Goal: Task Accomplishment & Management: Manage account settings

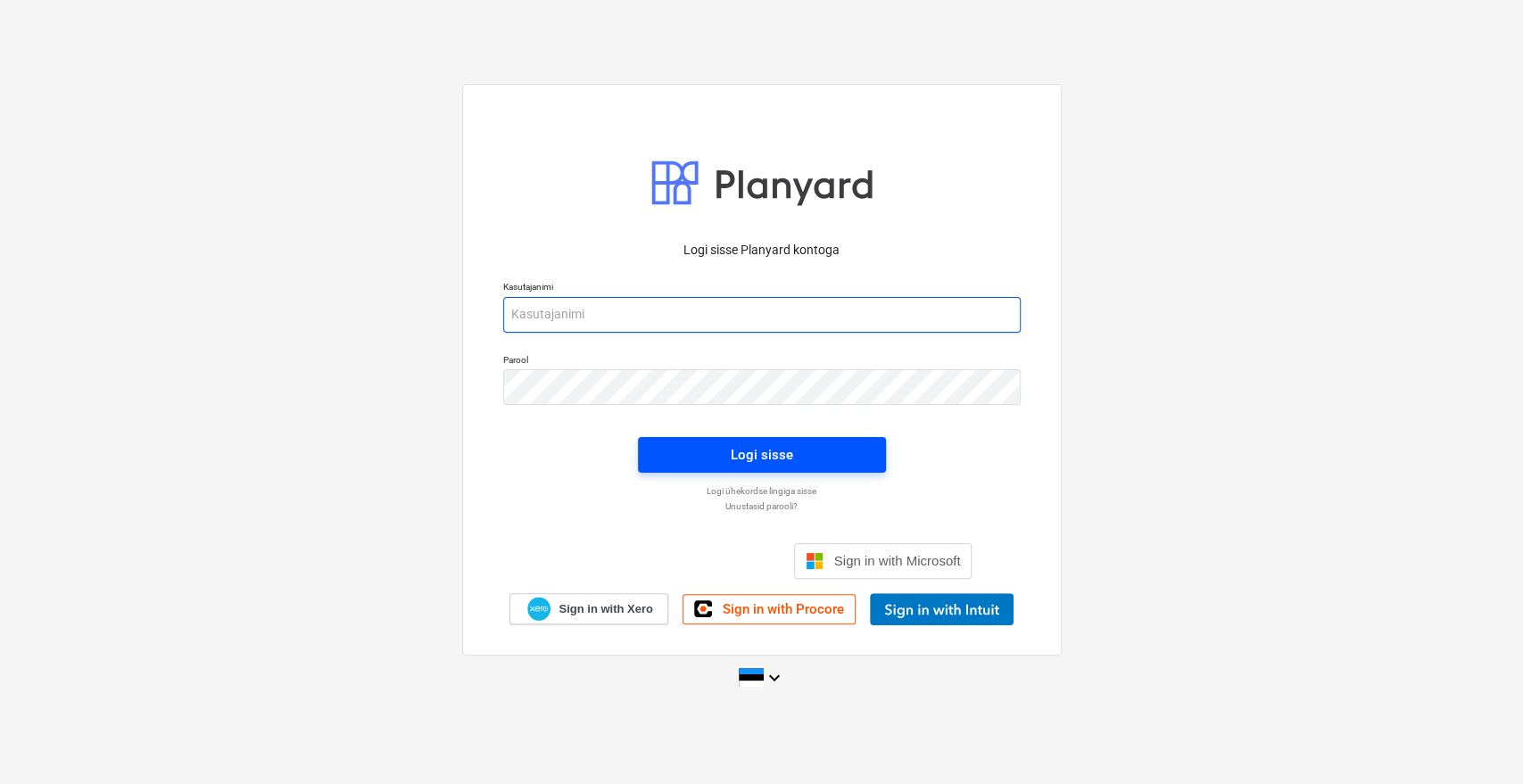
type input "[EMAIL_ADDRESS][DOMAIN_NAME]"
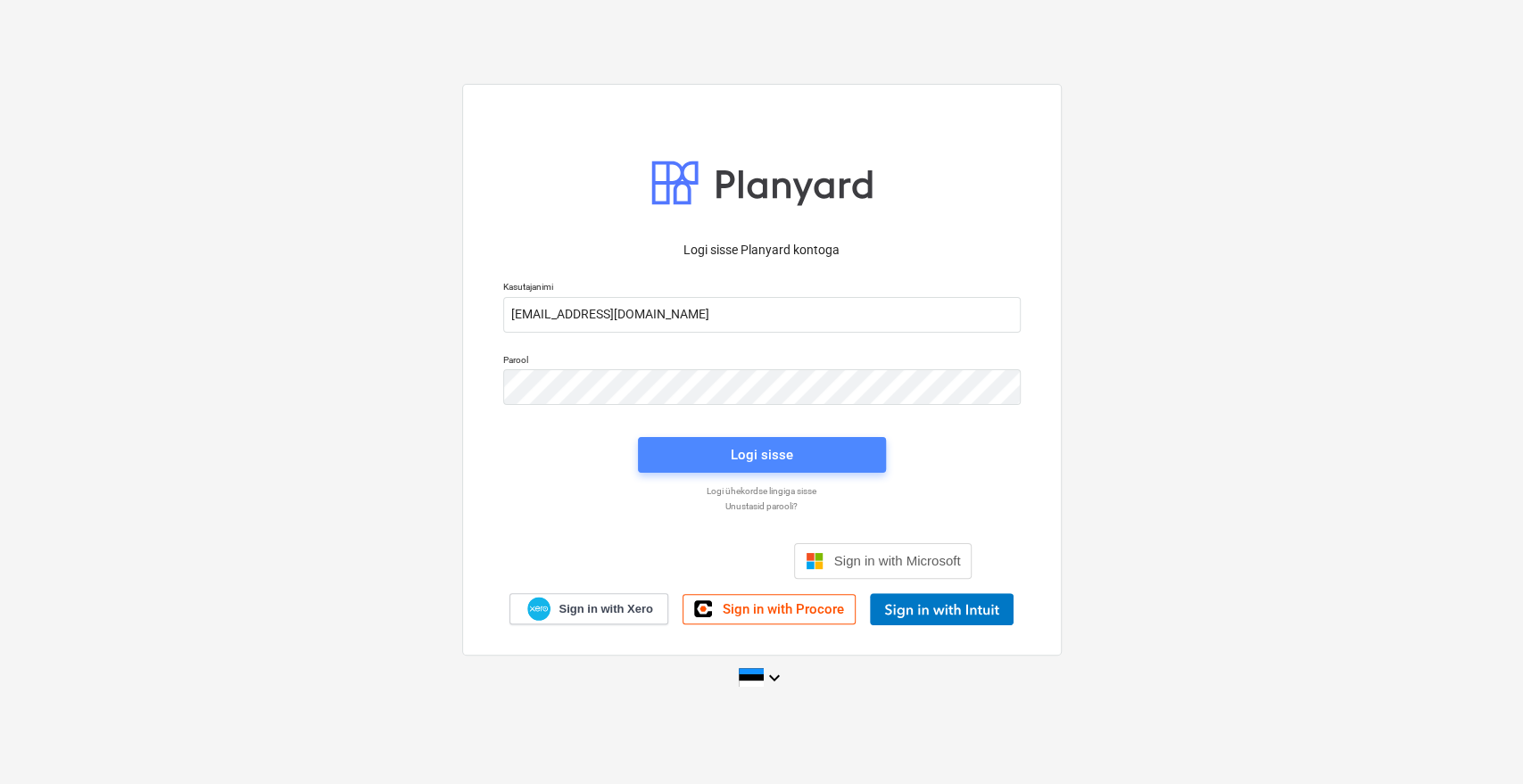
click at [761, 448] on div "Logi sisse" at bounding box center [762, 454] width 63 height 23
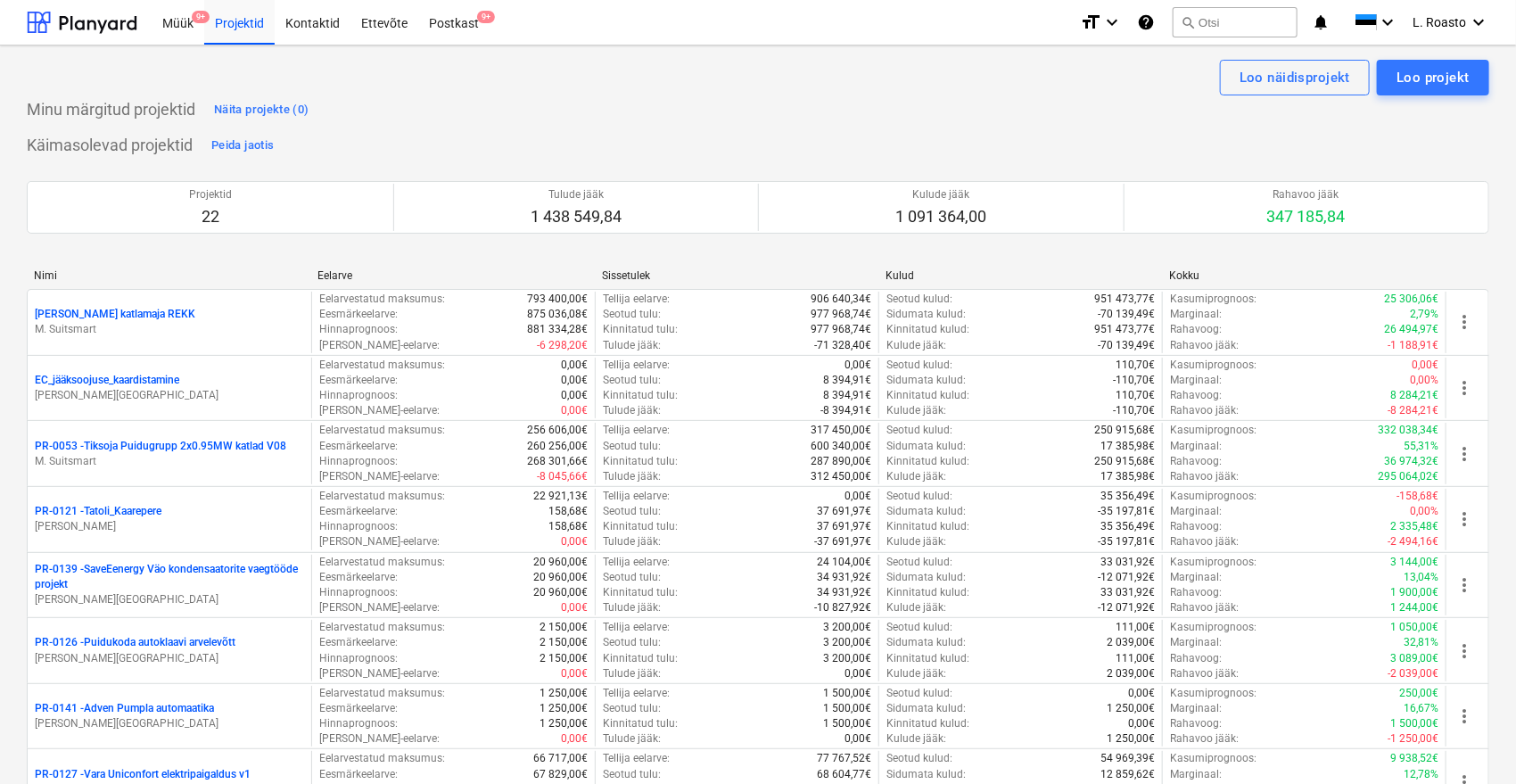
click at [494, 25] on div "Müük 9+ Projektid Kontaktid Ettevõte Postkast 9+" at bounding box center [609, 22] width 914 height 45
click at [473, 24] on div "Postkast 9+" at bounding box center [453, 22] width 71 height 46
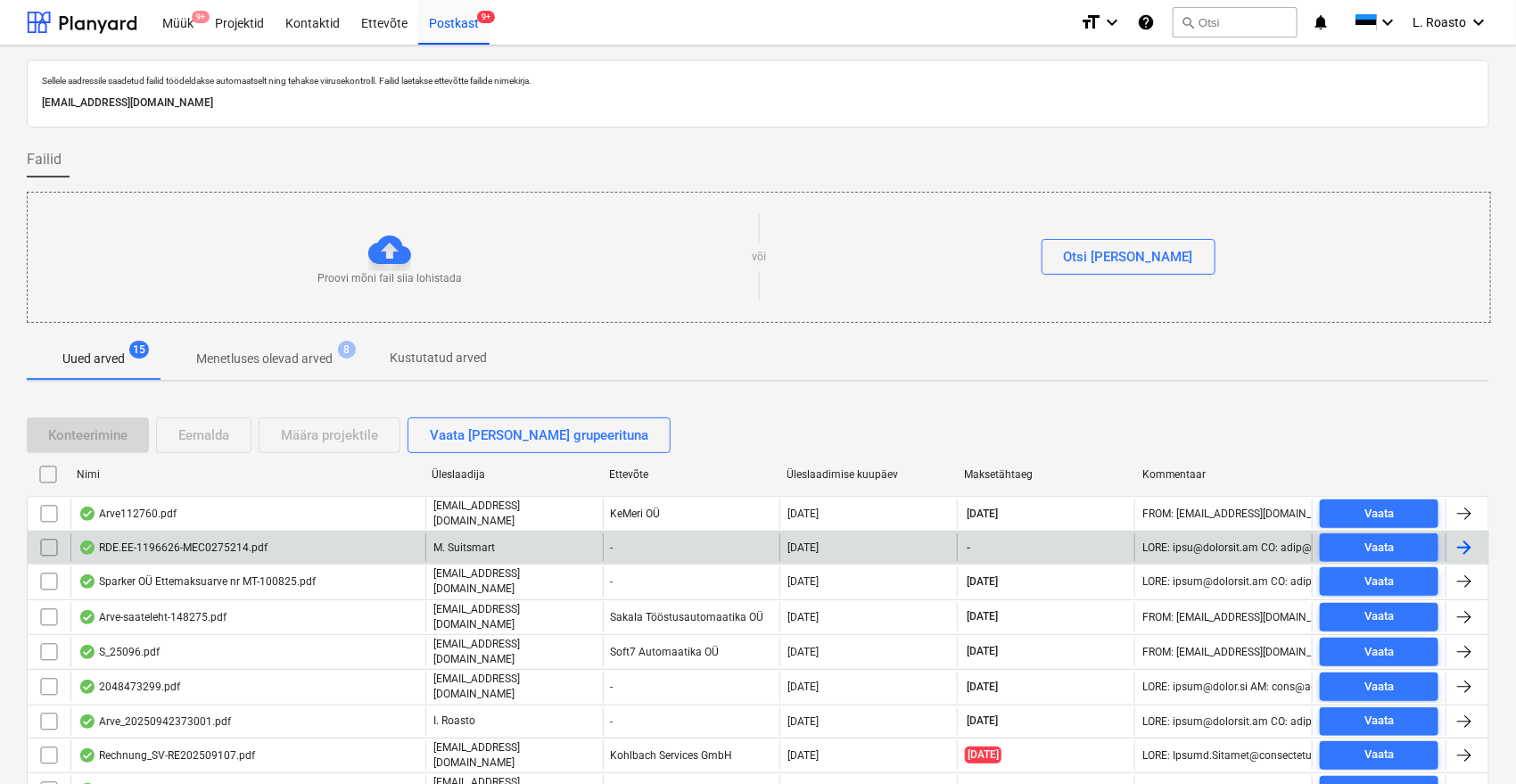
click at [47, 540] on input "checkbox" at bounding box center [49, 547] width 28 height 28
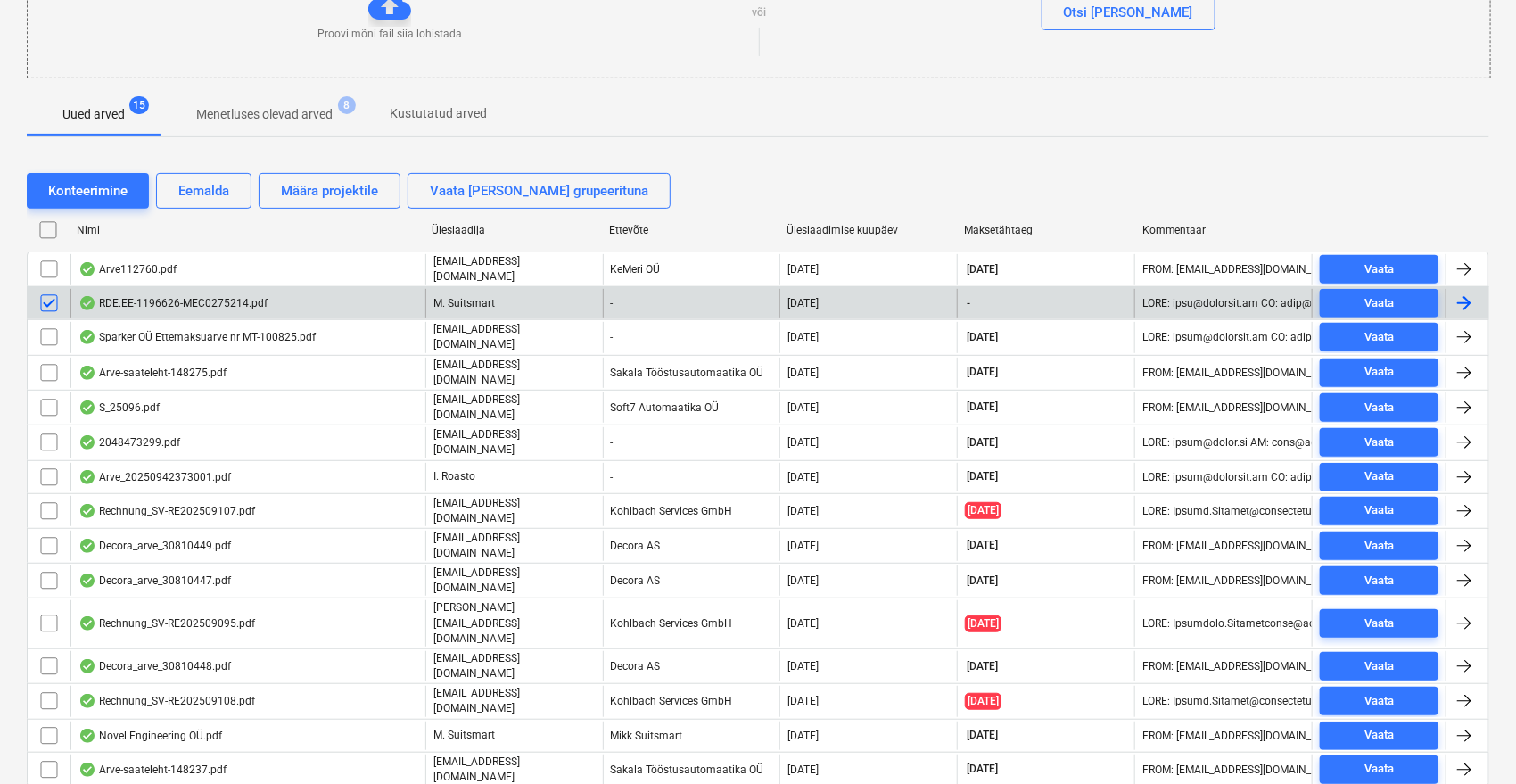
scroll to position [270, 0]
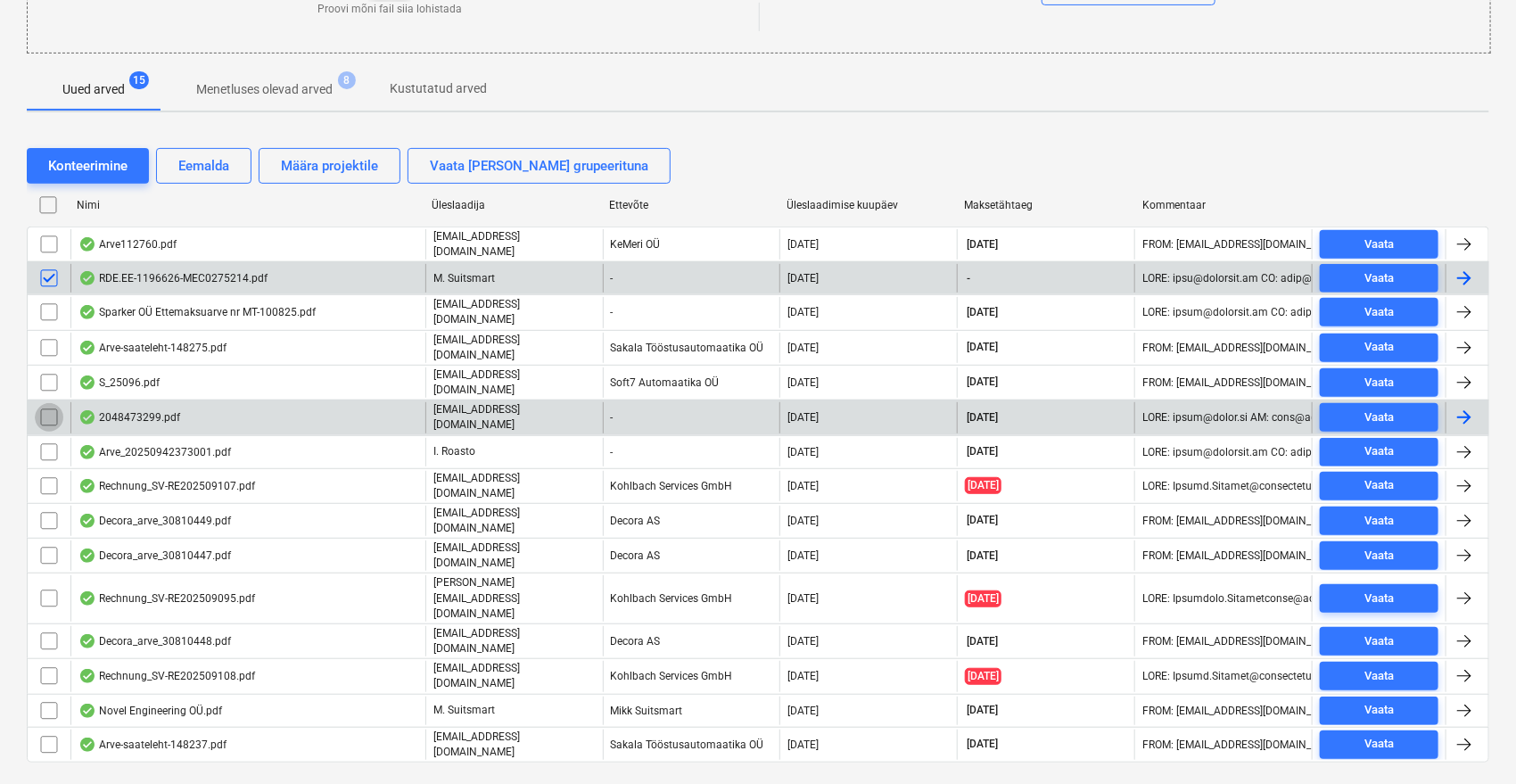
click at [44, 413] on input "checkbox" at bounding box center [49, 417] width 28 height 28
click at [201, 160] on div "Eemalda" at bounding box center [203, 166] width 51 height 23
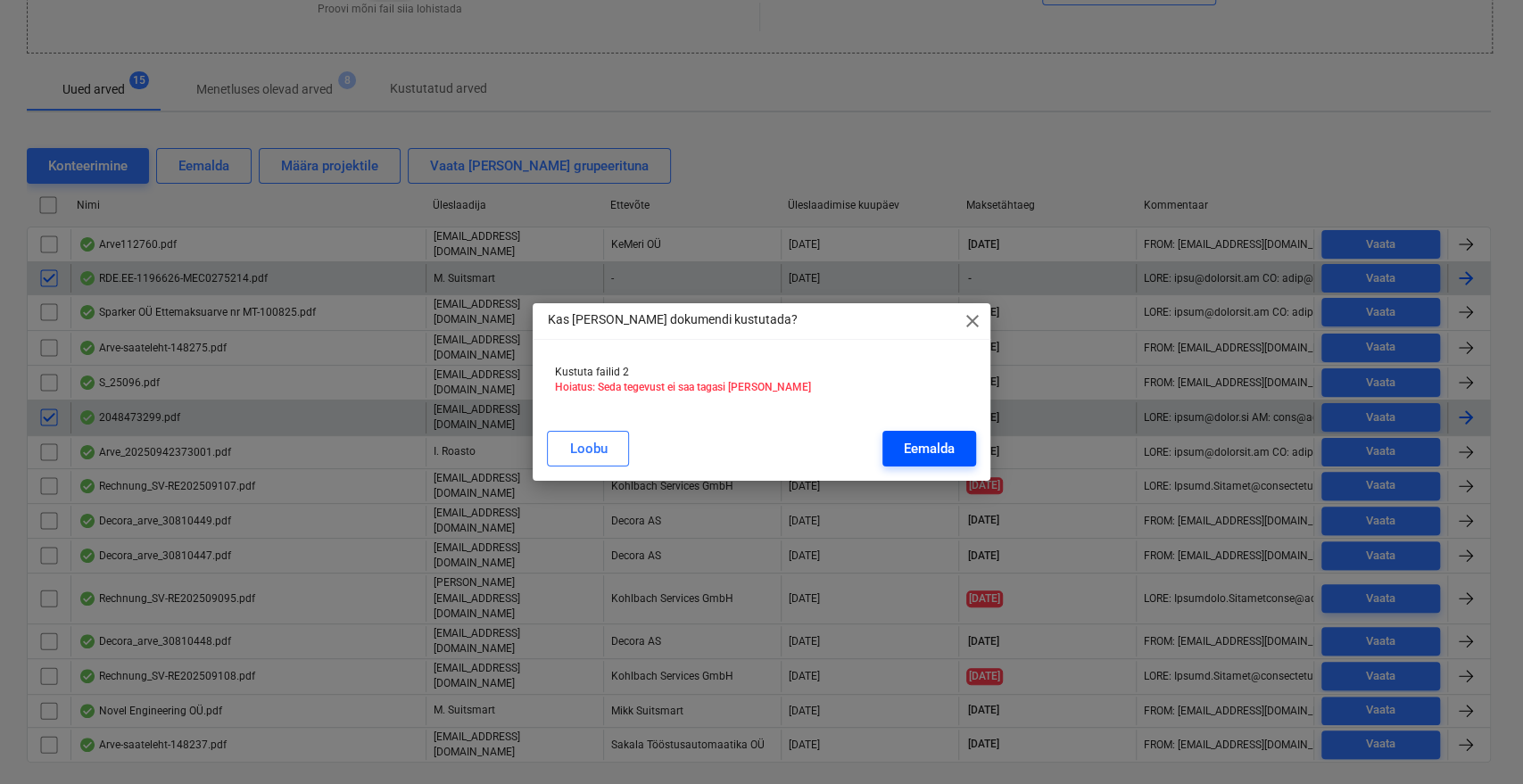
click at [958, 452] on button "Eemalda" at bounding box center [930, 449] width 94 height 36
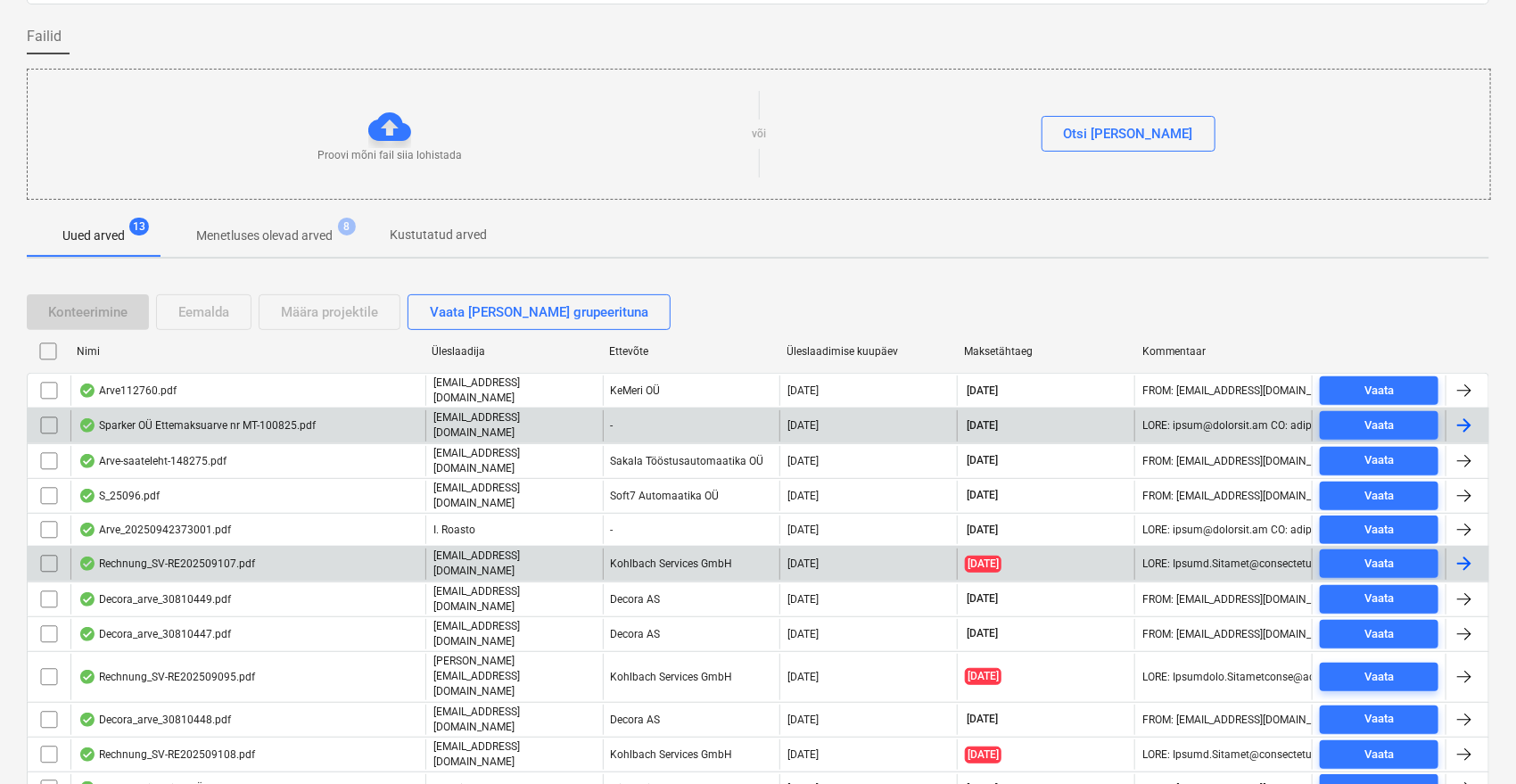
scroll to position [0, 0]
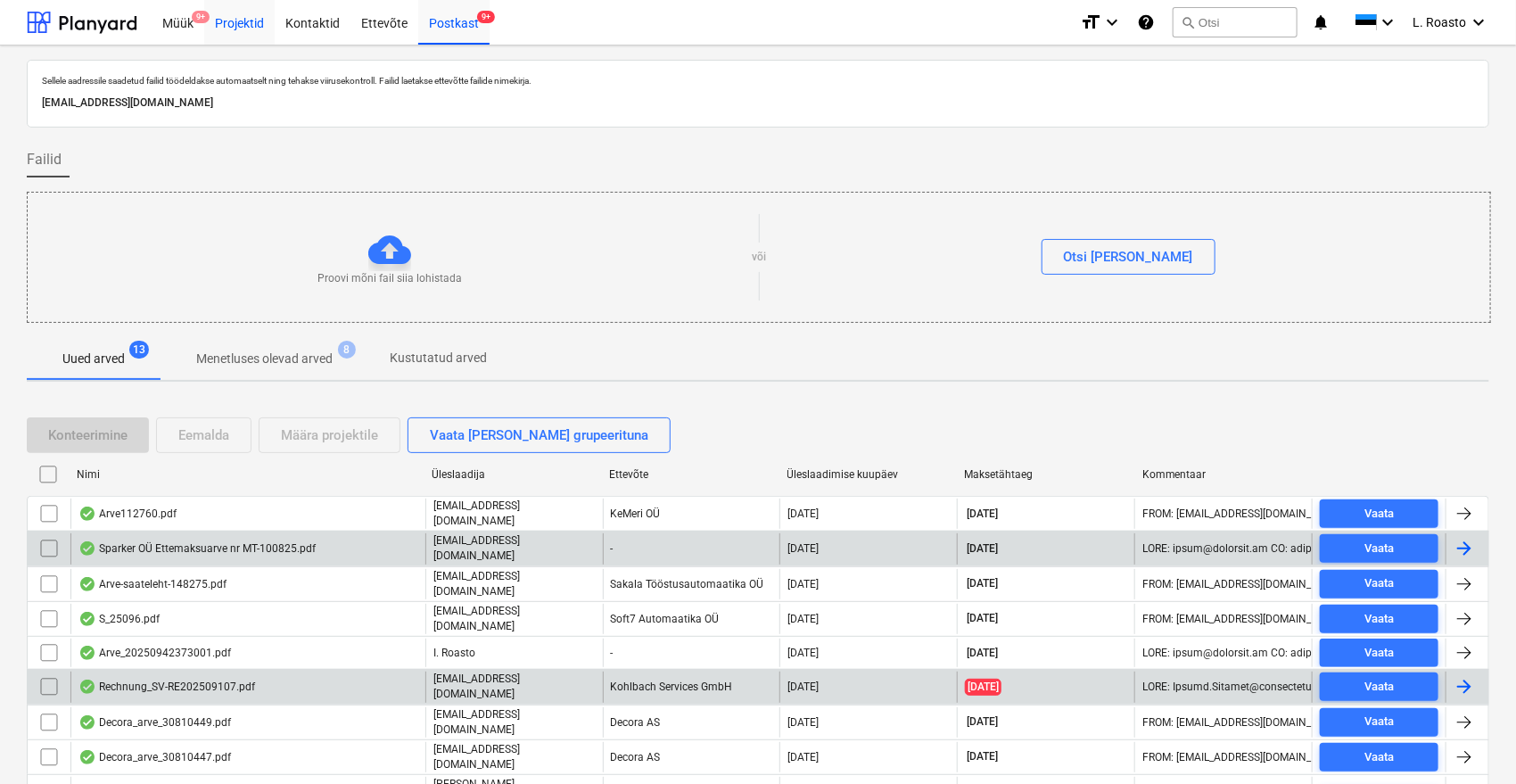
click at [243, 29] on div "Projektid" at bounding box center [239, 22] width 70 height 46
